Goal: Find specific page/section: Find specific page/section

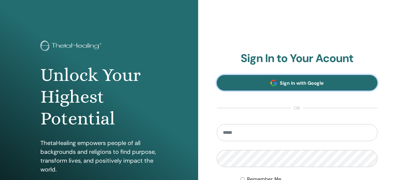
click at [295, 84] on span "Sign In with Google" at bounding box center [302, 83] width 44 height 6
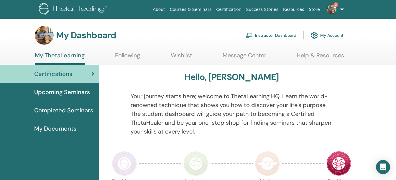
click at [331, 11] on img at bounding box center [331, 9] width 9 height 9
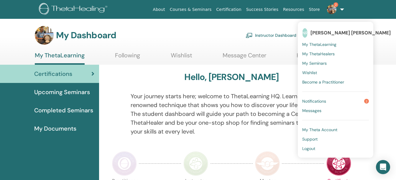
click at [321, 101] on span "Notifications" at bounding box center [314, 101] width 24 height 5
